Goal: Browse casually: Explore the website without a specific task or goal

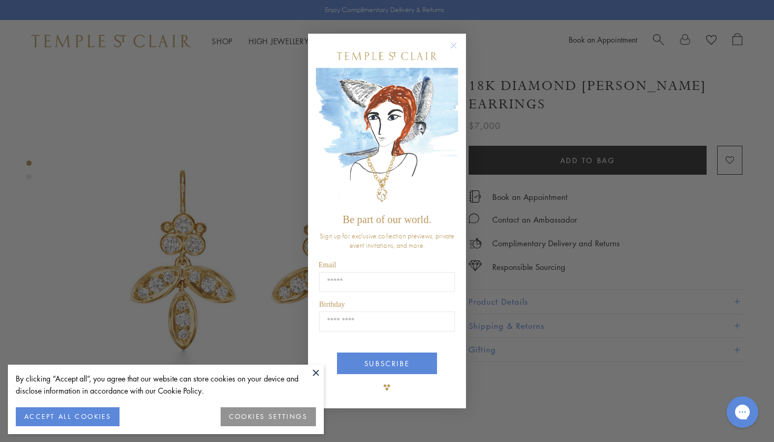
click at [454, 47] on circle "Close dialog" at bounding box center [454, 45] width 13 height 13
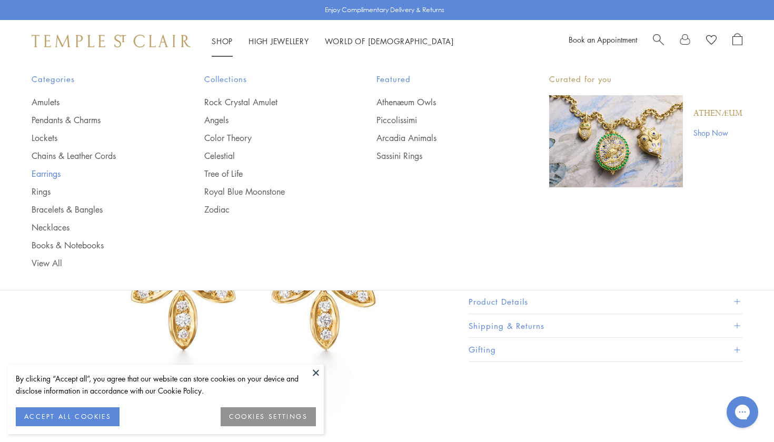
click at [47, 175] on link "Earrings" at bounding box center [97, 174] width 131 height 12
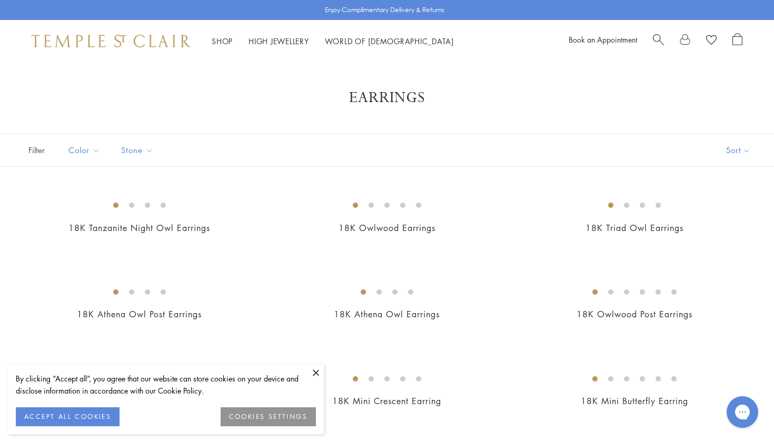
click at [314, 372] on button at bounding box center [316, 373] width 16 height 16
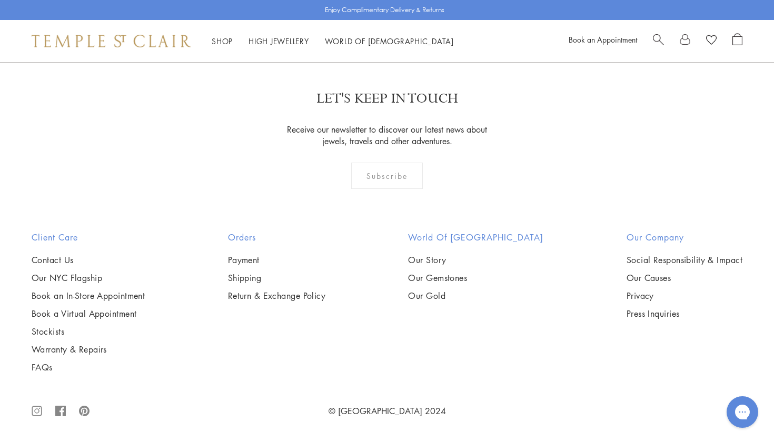
scroll to position [3936, 0]
click at [0, 0] on img at bounding box center [0, 0] width 0 height 0
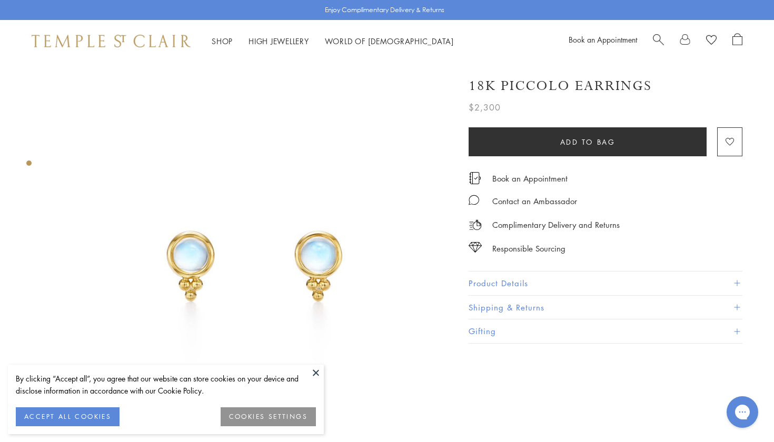
click at [316, 371] on button at bounding box center [316, 373] width 16 height 16
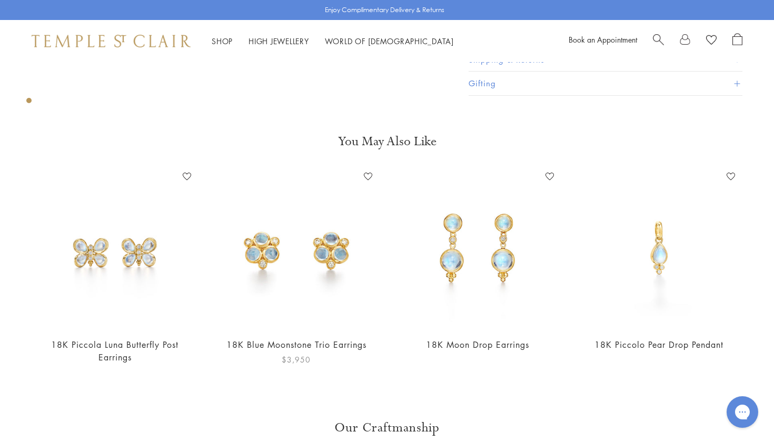
scroll to position [386, 0]
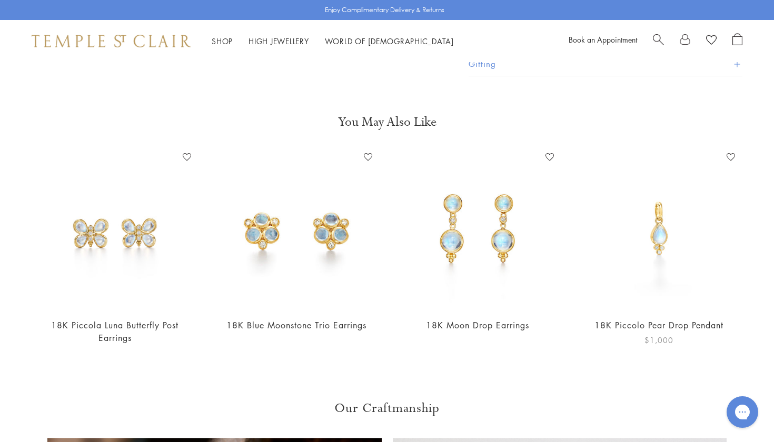
click at [661, 235] on img at bounding box center [659, 229] width 161 height 161
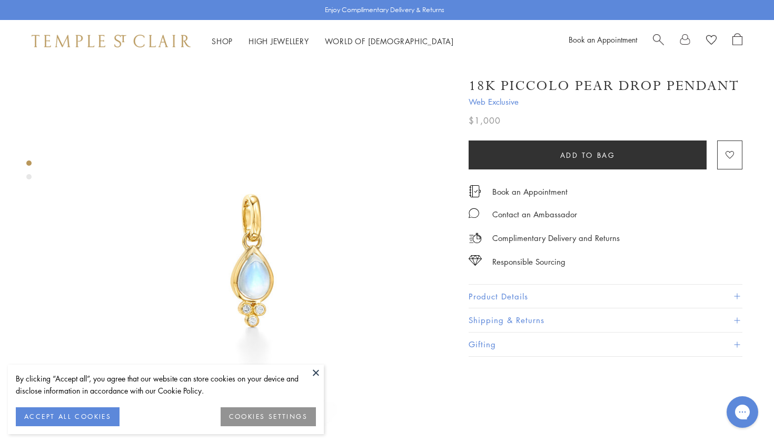
click at [312, 370] on button at bounding box center [316, 373] width 16 height 16
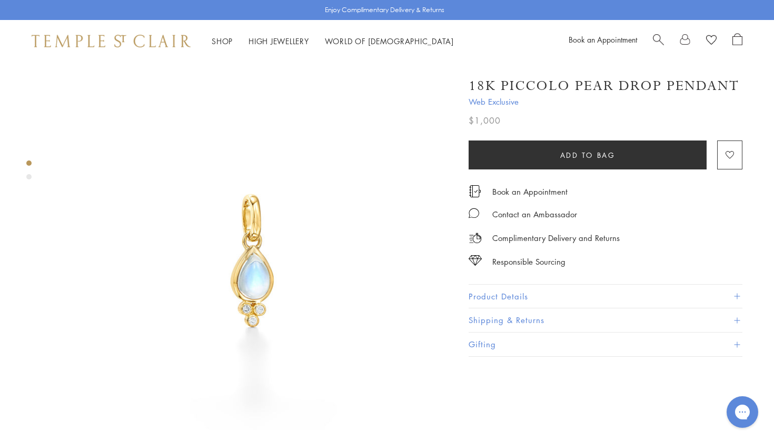
click at [27, 177] on div "Product gallery navigation" at bounding box center [28, 176] width 5 height 5
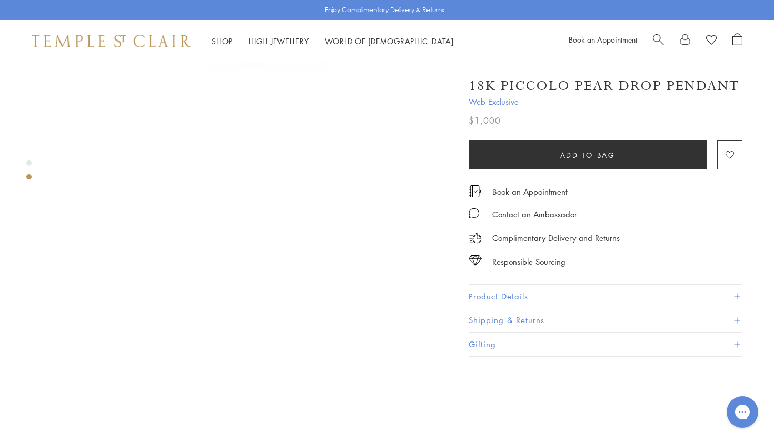
scroll to position [420, 0]
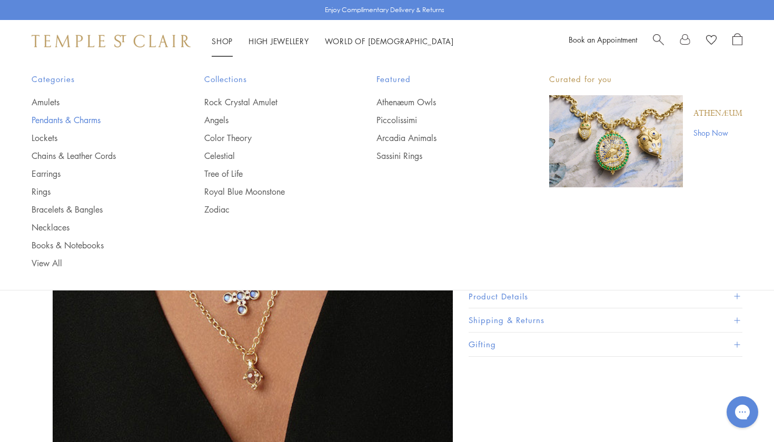
click at [88, 121] on link "Pendants & Charms" at bounding box center [97, 120] width 131 height 12
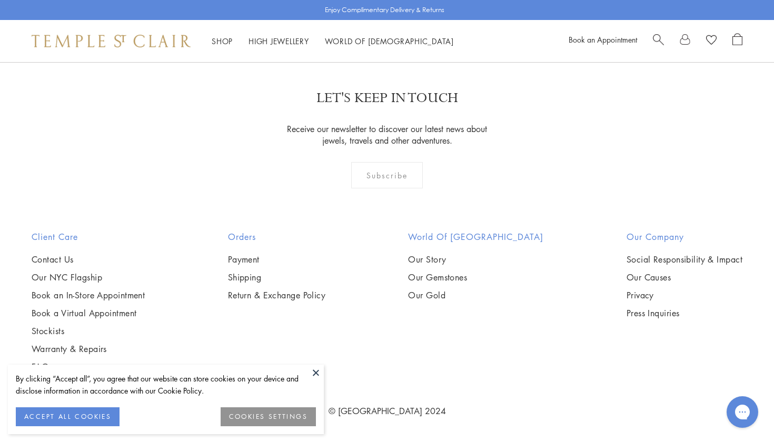
scroll to position [6264, 0]
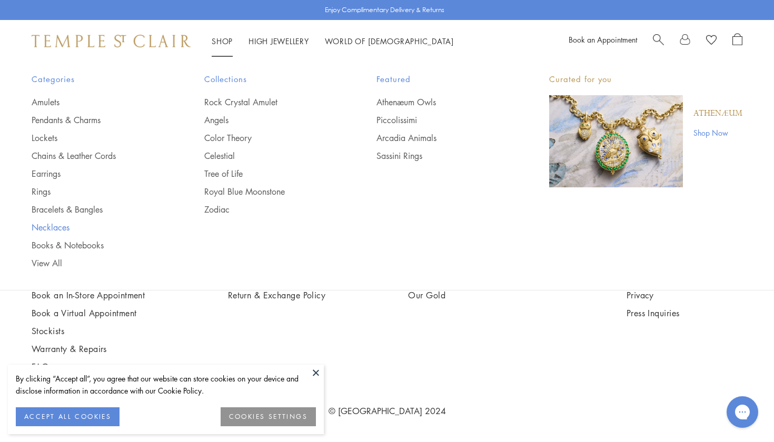
click at [59, 230] on link "Necklaces" at bounding box center [97, 228] width 131 height 12
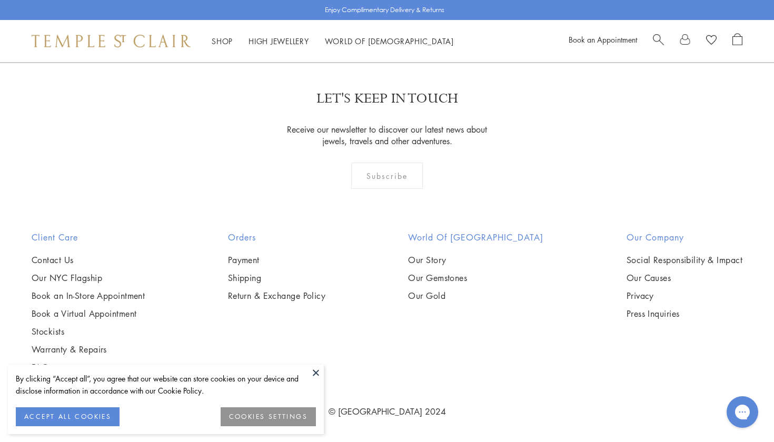
scroll to position [2752, 0]
click at [0, 0] on img at bounding box center [0, 0] width 0 height 0
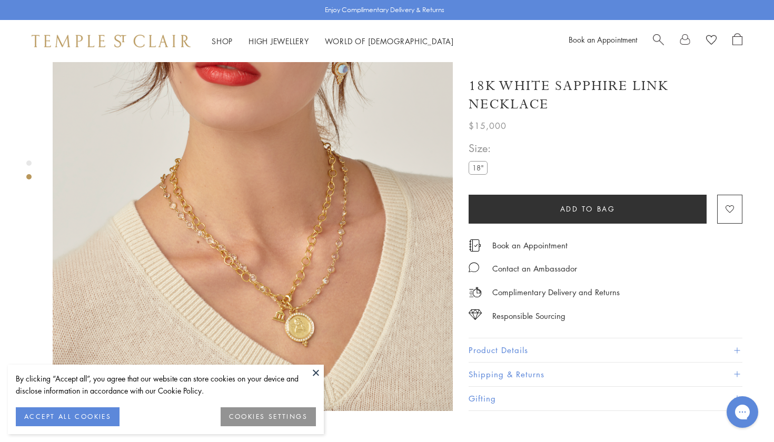
scroll to position [491, 0]
